Goal: Transaction & Acquisition: Purchase product/service

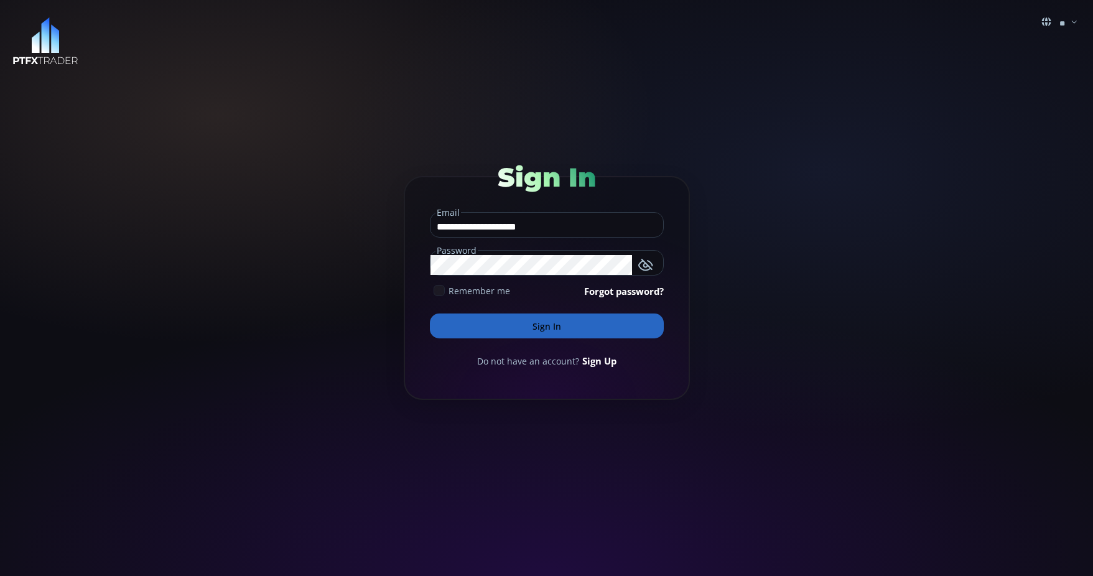
click at [564, 324] on button "Sign In" at bounding box center [547, 326] width 234 height 25
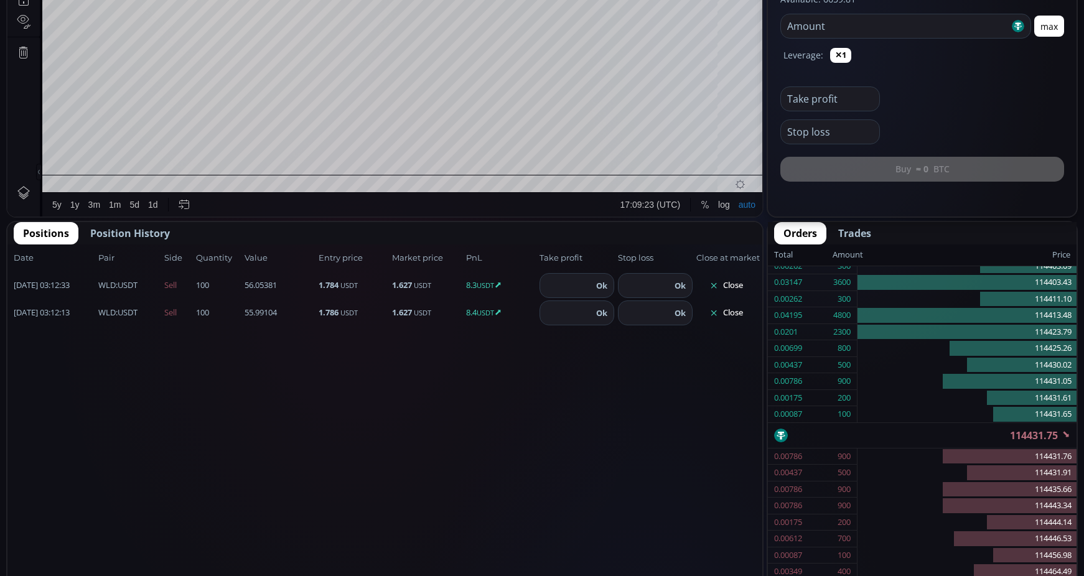
click at [737, 288] on button "Close" at bounding box center [726, 286] width 60 height 20
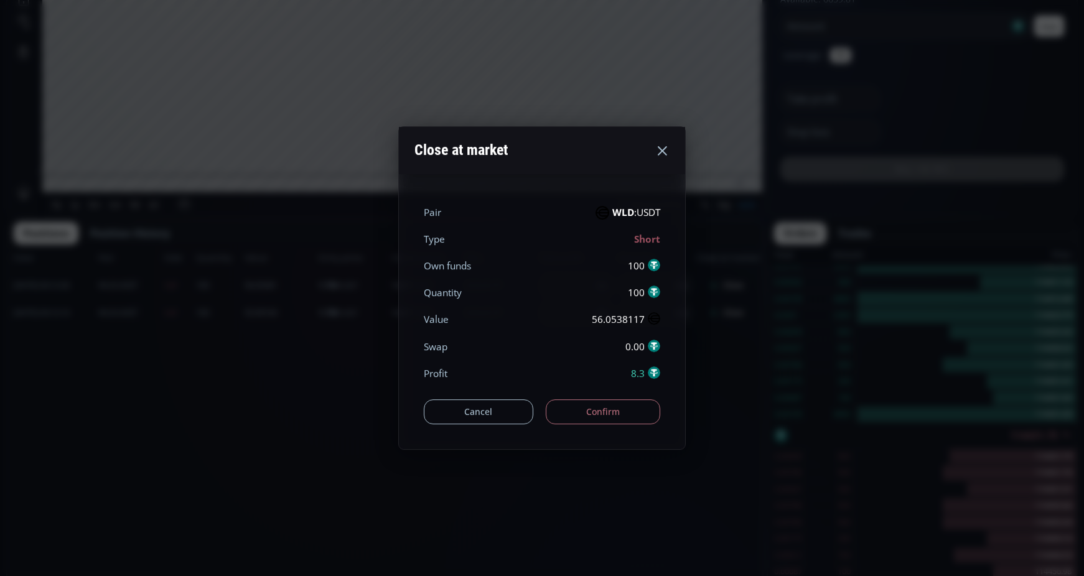
click at [637, 411] on button "Confirm" at bounding box center [603, 411] width 115 height 25
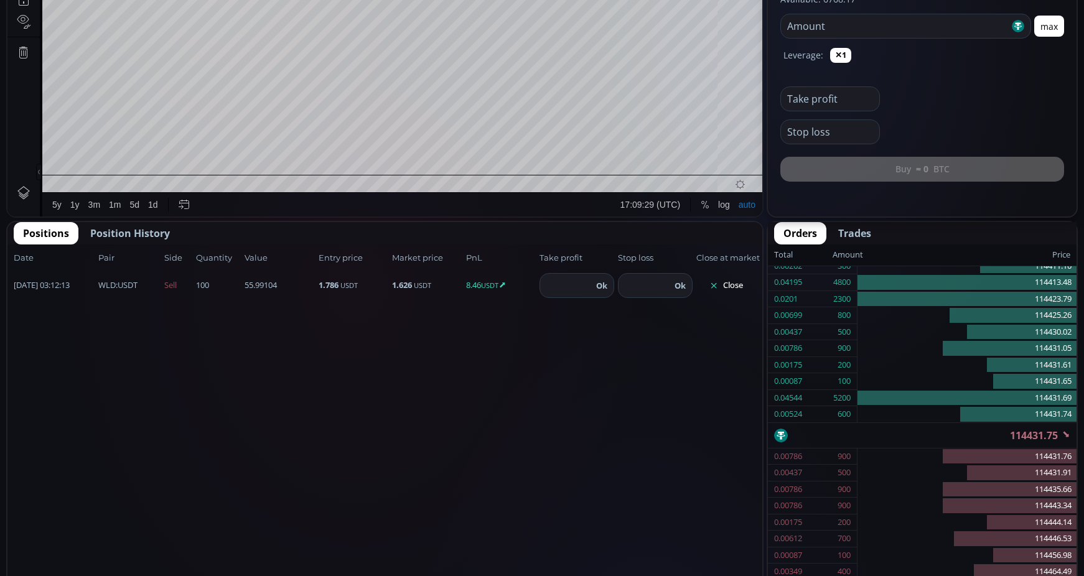
click at [732, 309] on div "Date Pair Side Value Quantity Entry price Market price PnL Take profit Stop los…" at bounding box center [384, 437] width 755 height 386
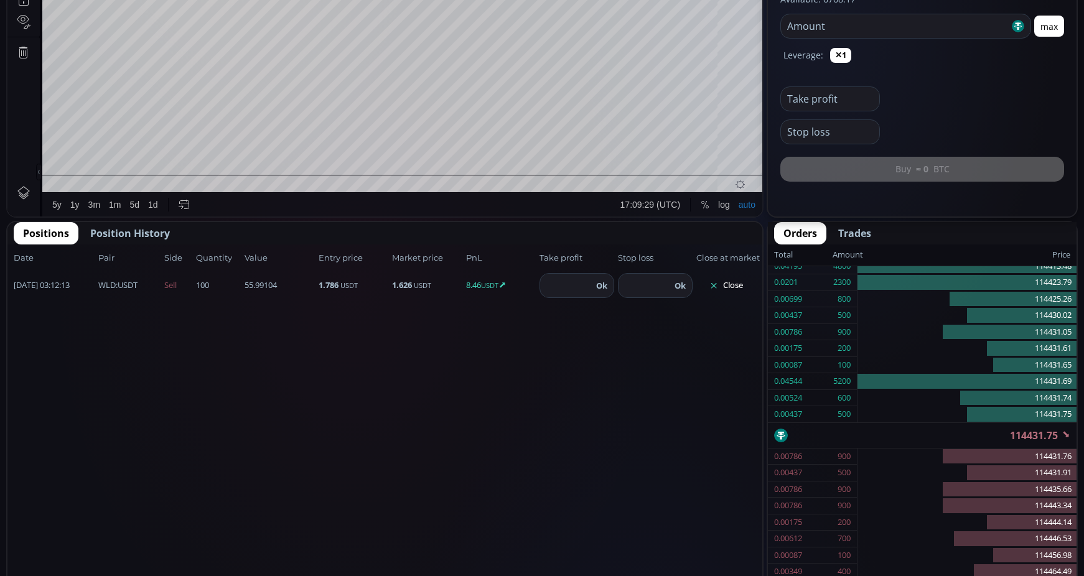
click at [728, 289] on button "Close" at bounding box center [726, 286] width 60 height 20
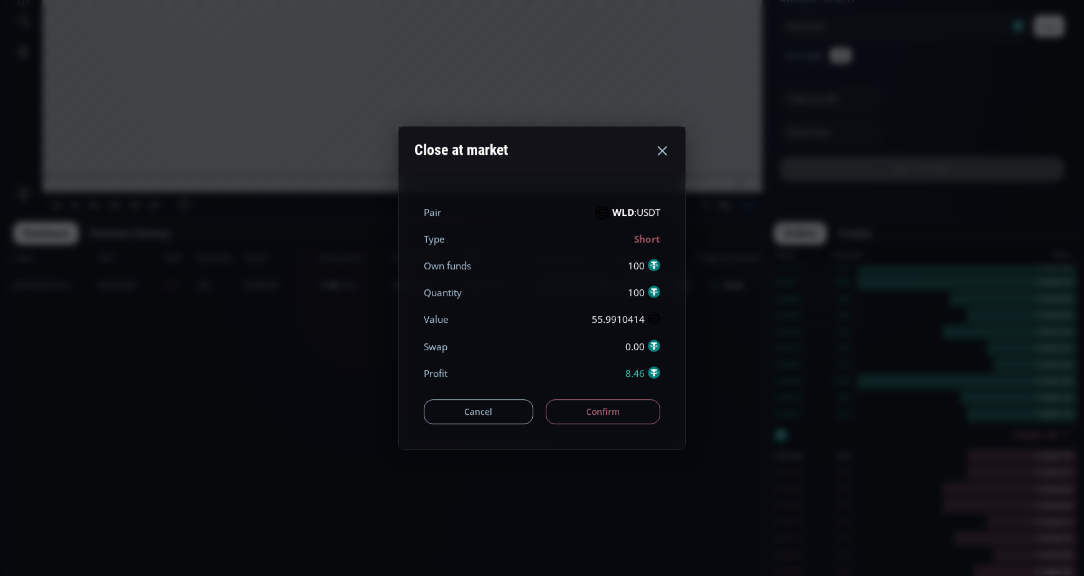
click at [638, 414] on button "Confirm" at bounding box center [603, 411] width 115 height 25
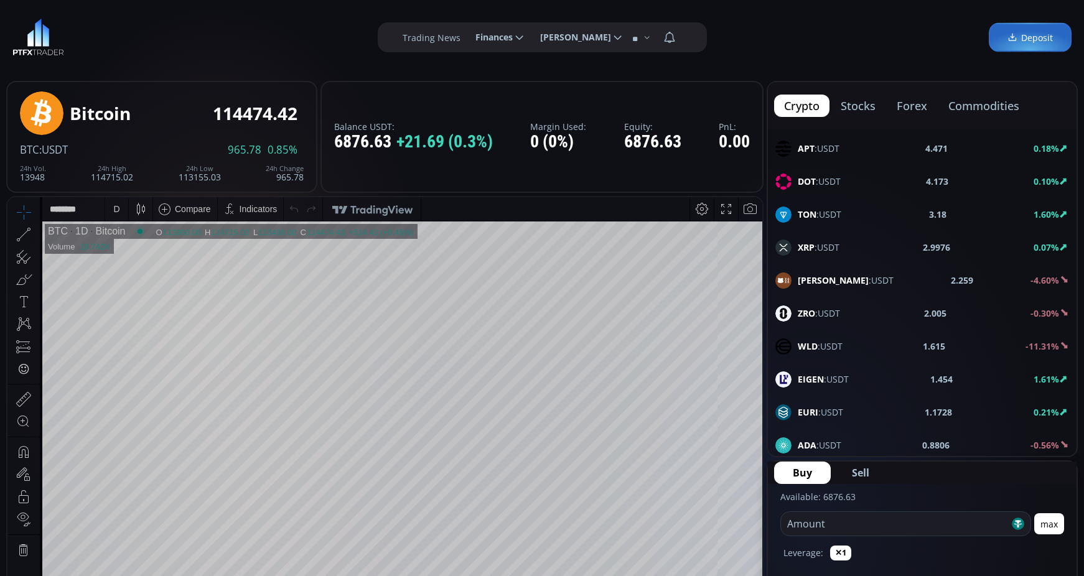
scroll to position [622, 0]
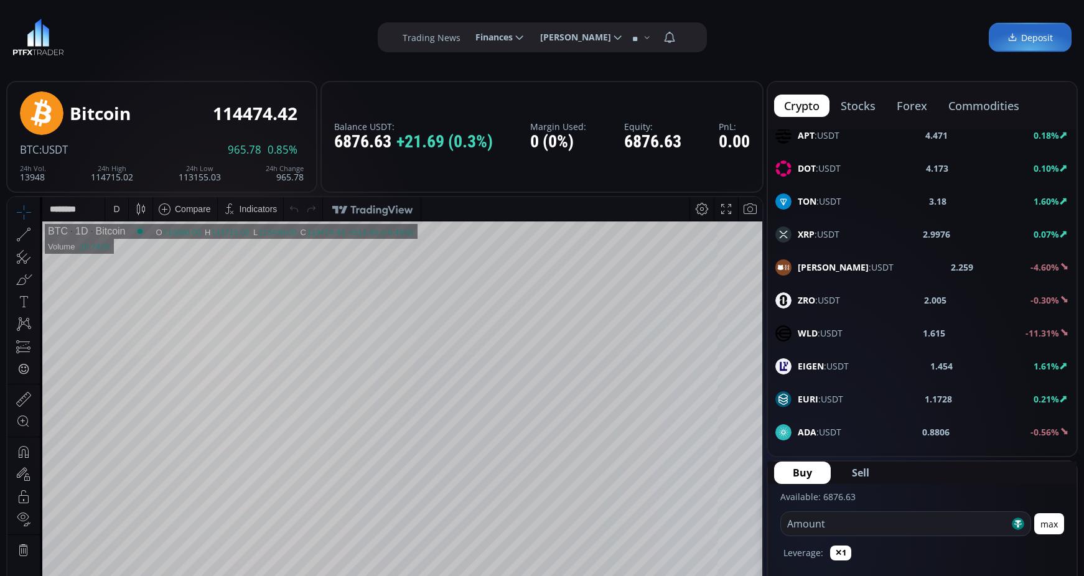
click at [829, 330] on span "WLD :USDT" at bounding box center [820, 333] width 45 height 13
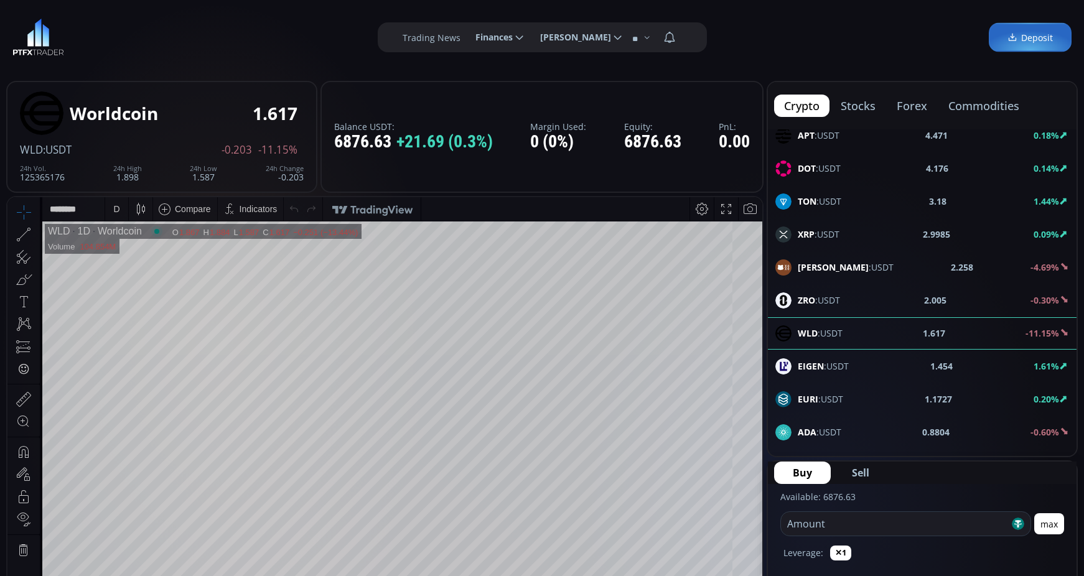
click at [123, 198] on div "D" at bounding box center [116, 209] width 23 height 24
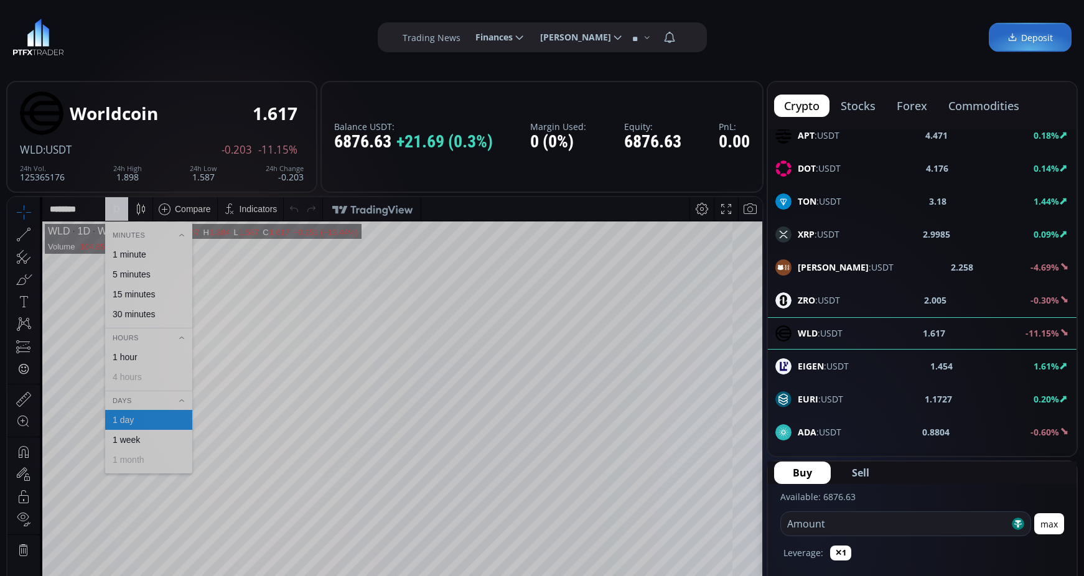
click at [126, 246] on div "1 minute" at bounding box center [148, 254] width 87 height 20
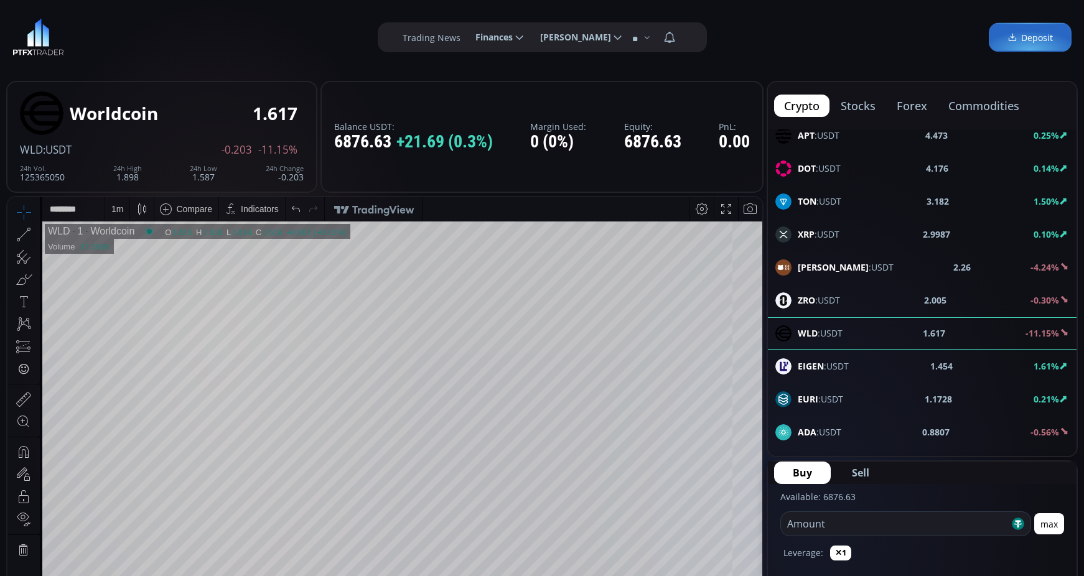
click at [870, 524] on input "number" at bounding box center [895, 524] width 228 height 24
type input "***"
click at [861, 468] on span "Sell" at bounding box center [860, 472] width 17 height 15
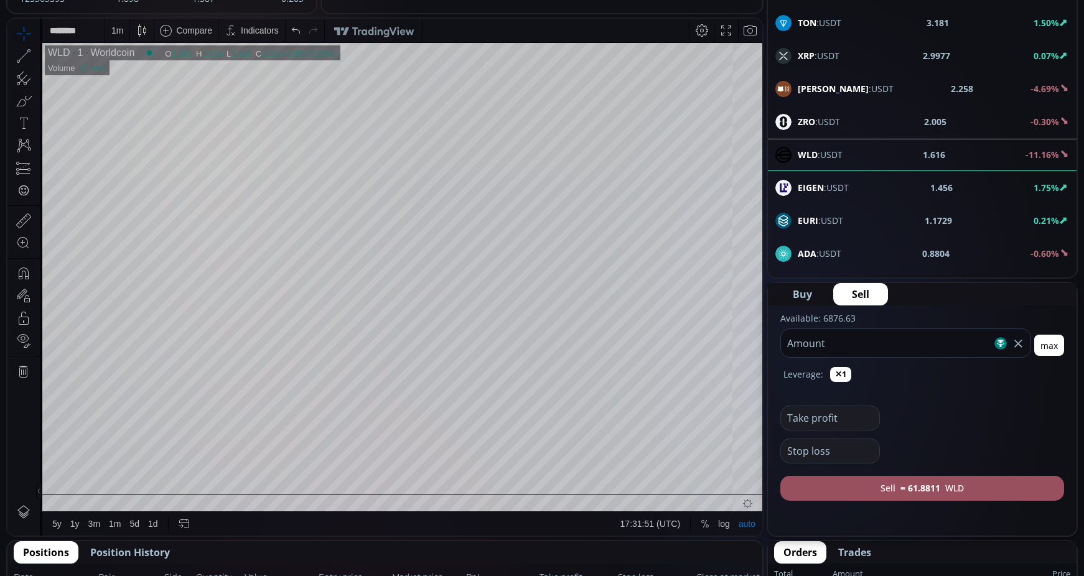
scroll to position [187, 0]
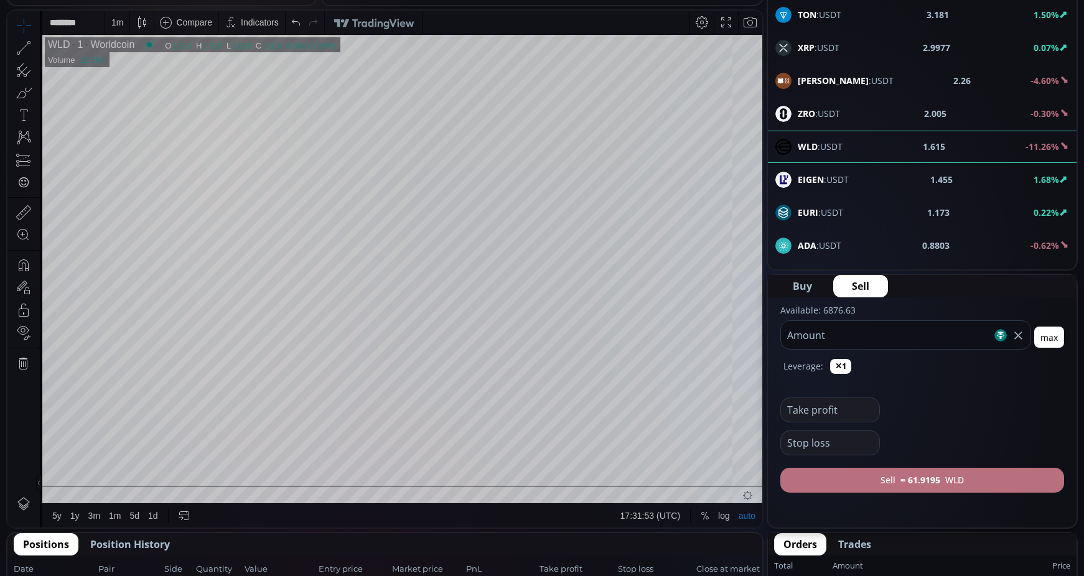
click at [852, 477] on button "Sell ≈ 61.9195 WLD" at bounding box center [922, 480] width 284 height 25
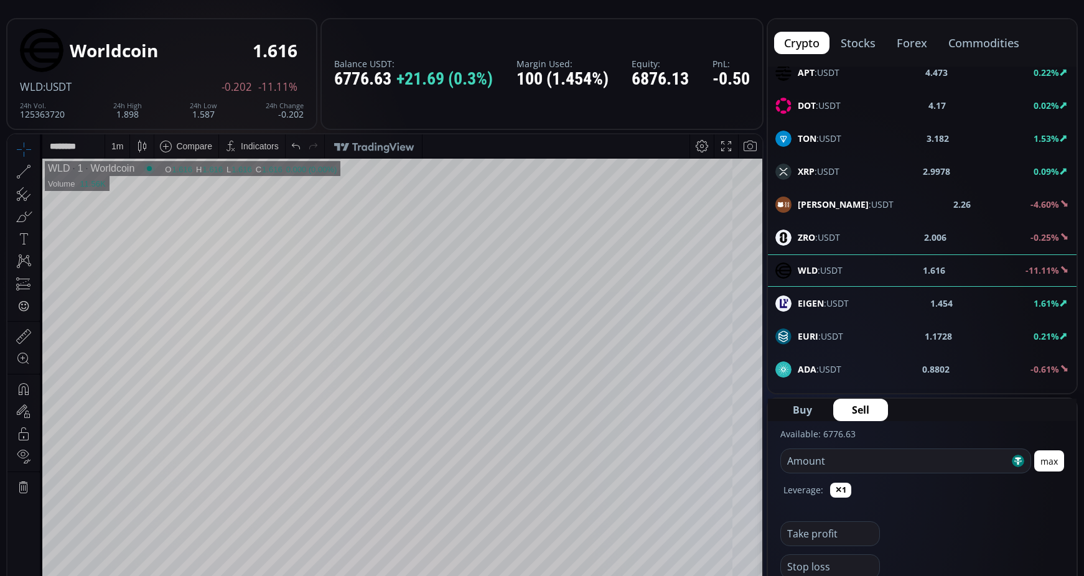
scroll to position [62, 0]
